Goal: Task Accomplishment & Management: Use online tool/utility

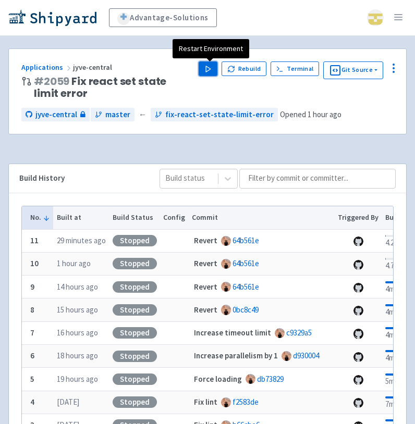
click at [205, 67] on button "Play" at bounding box center [207, 68] width 19 height 15
